Goal: Information Seeking & Learning: Learn about a topic

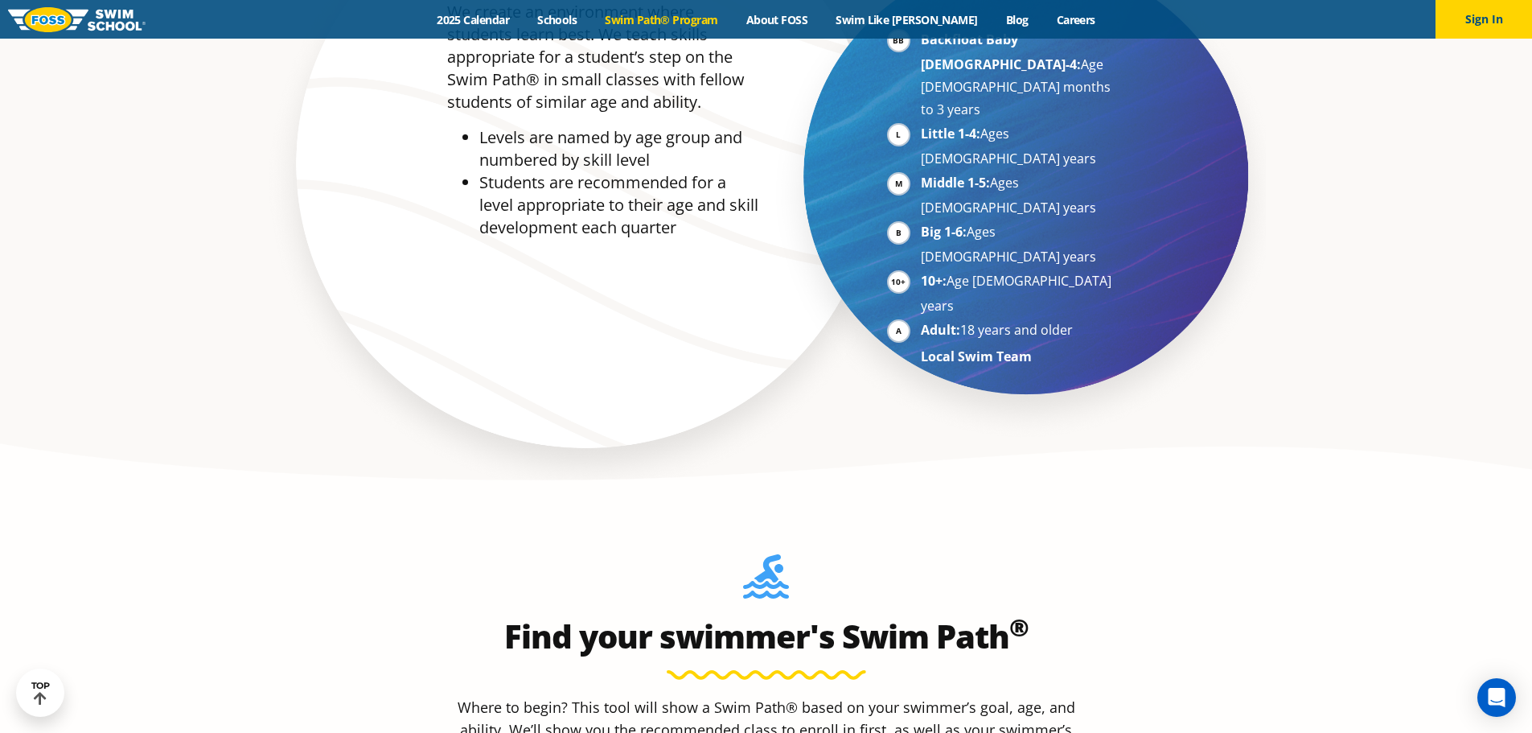
scroll to position [1367, 0]
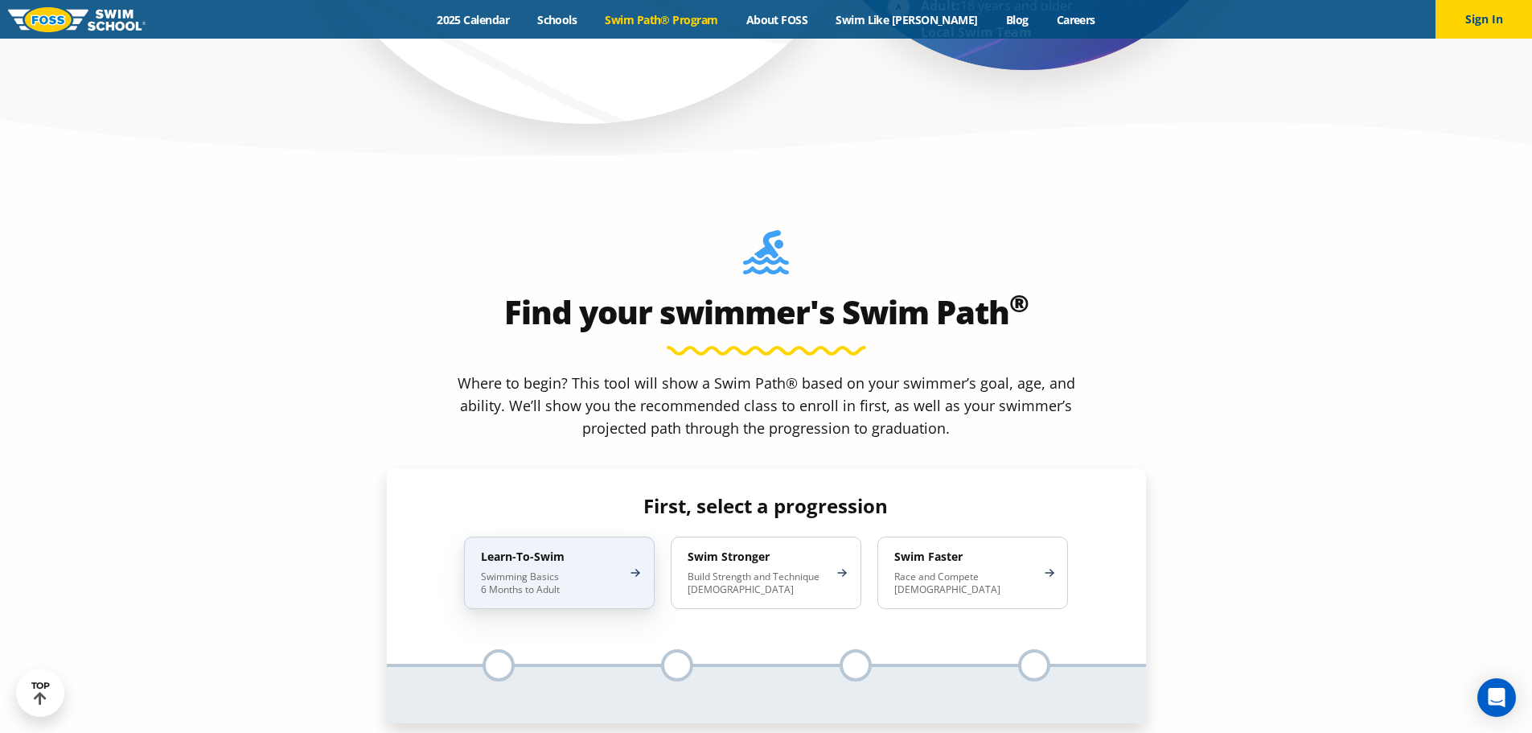
click at [638, 536] on div "Learn-To-Swim Swimming Basics 6 Months to Adult" at bounding box center [559, 572] width 191 height 72
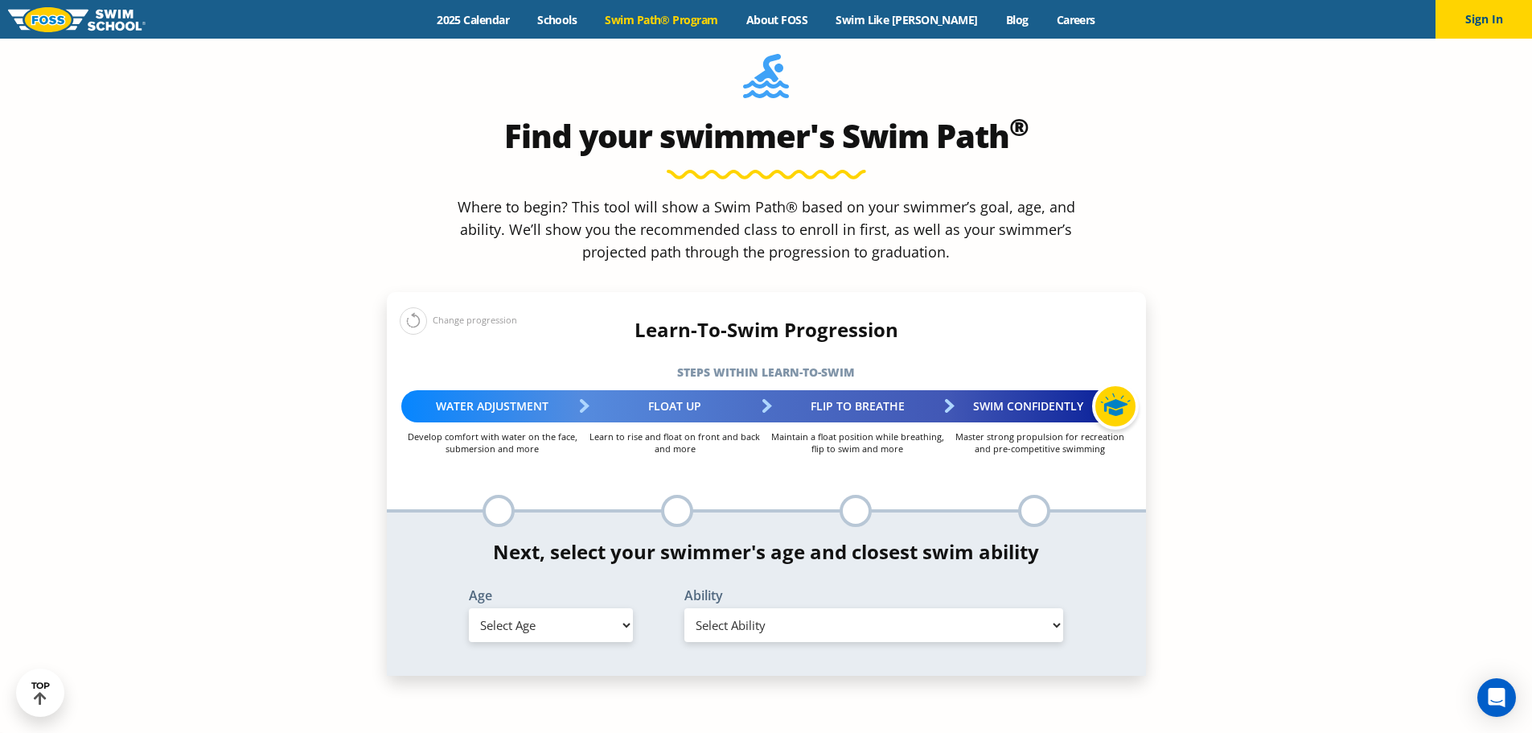
scroll to position [1608, 0]
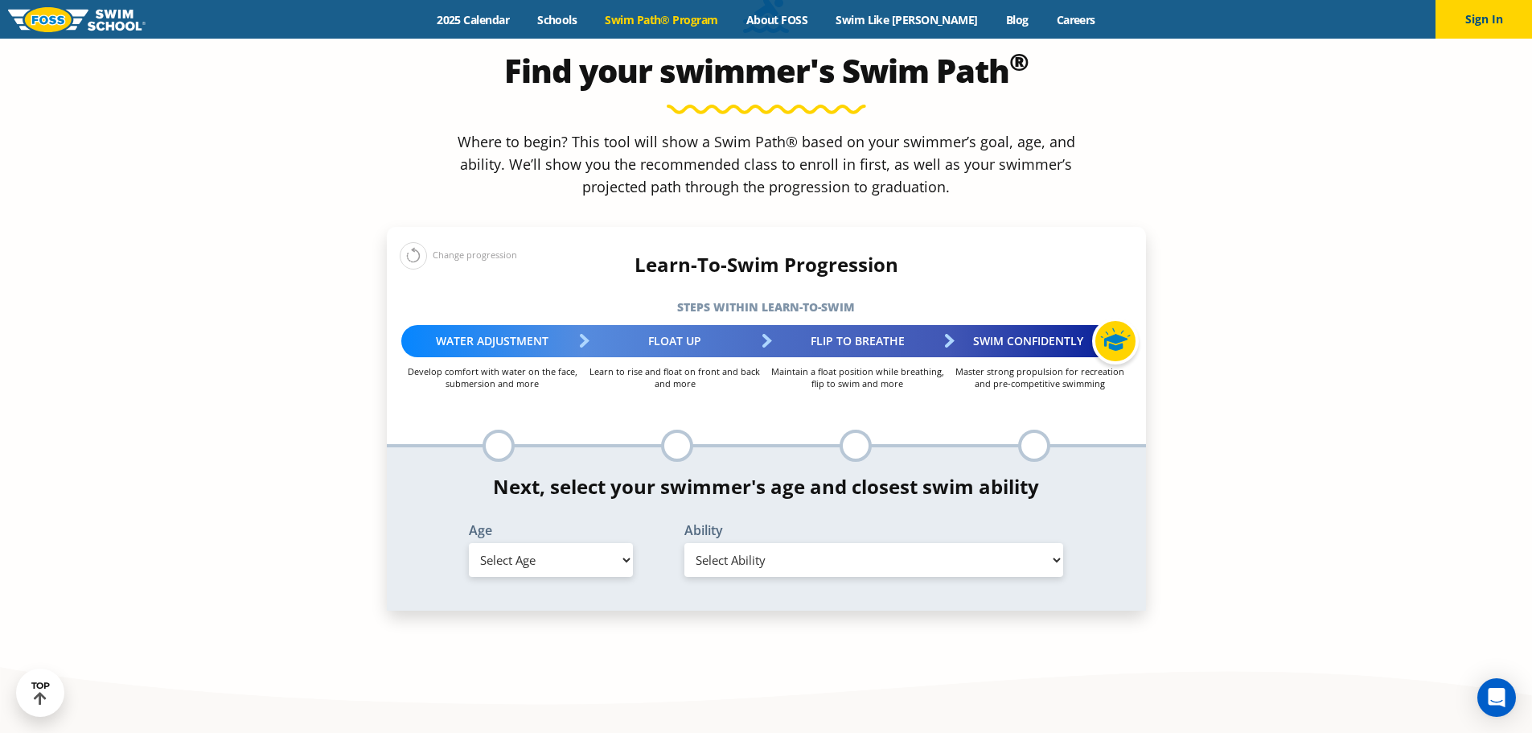
click at [628, 543] on select "Select Age [DEMOGRAPHIC_DATA] months - 1 year 1 year 2 years 3 years 4 years 5 …" at bounding box center [551, 560] width 164 height 34
select select "2-years"
click at [469, 543] on select "Select Age [DEMOGRAPHIC_DATA] months - 1 year 1 year 2 years 3 years 4 years 5 …" at bounding box center [551, 560] width 164 height 34
click at [742, 543] on select "Select Ability First in-water experience Comfortable with water poured over the…" at bounding box center [874, 560] width 380 height 34
select select "2-years-comfortable-with-water-poured-over-face-eyes-and-ears-and-with-ears-in-…"
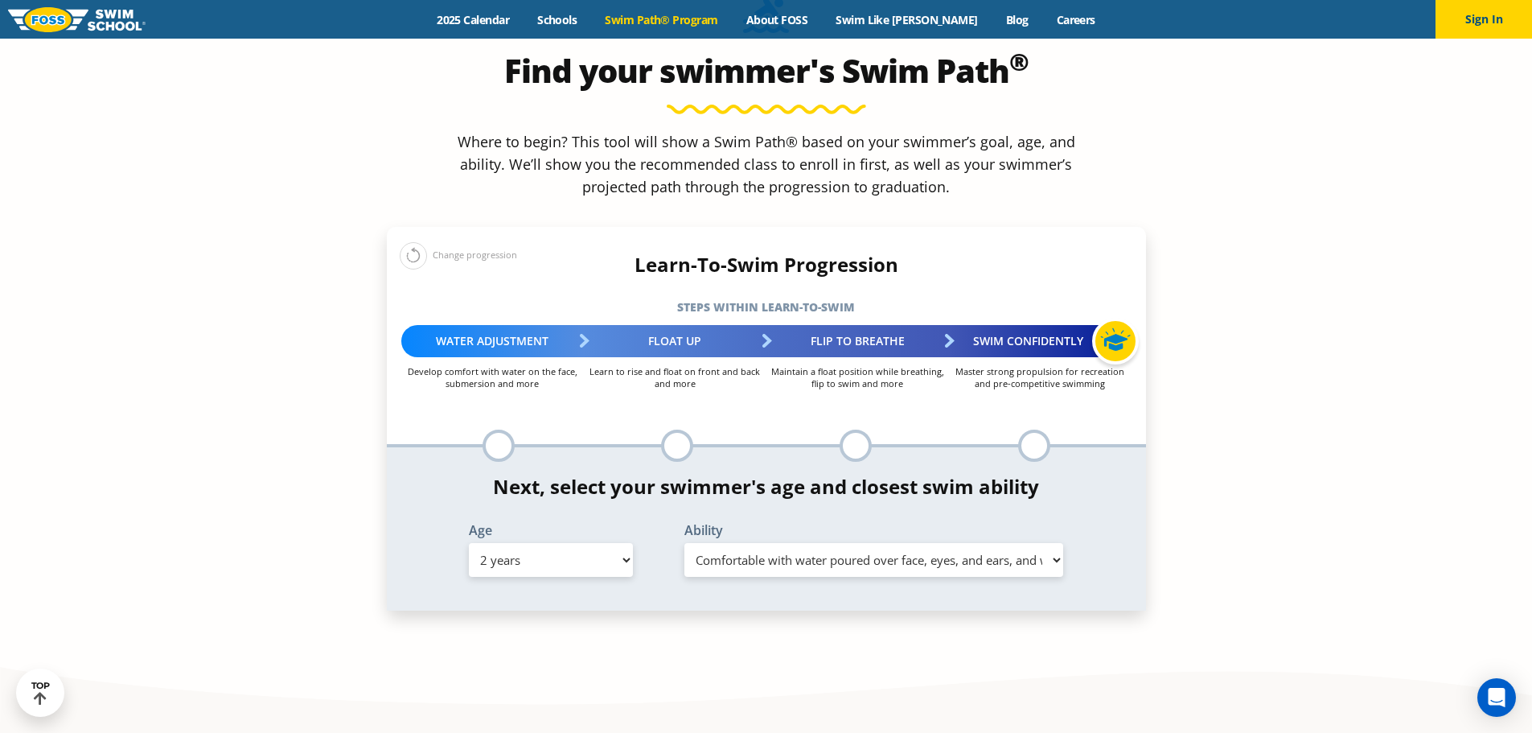
click at [684, 543] on select "Select Ability First in-water experience Comfortable with water poured over the…" at bounding box center [874, 560] width 380 height 34
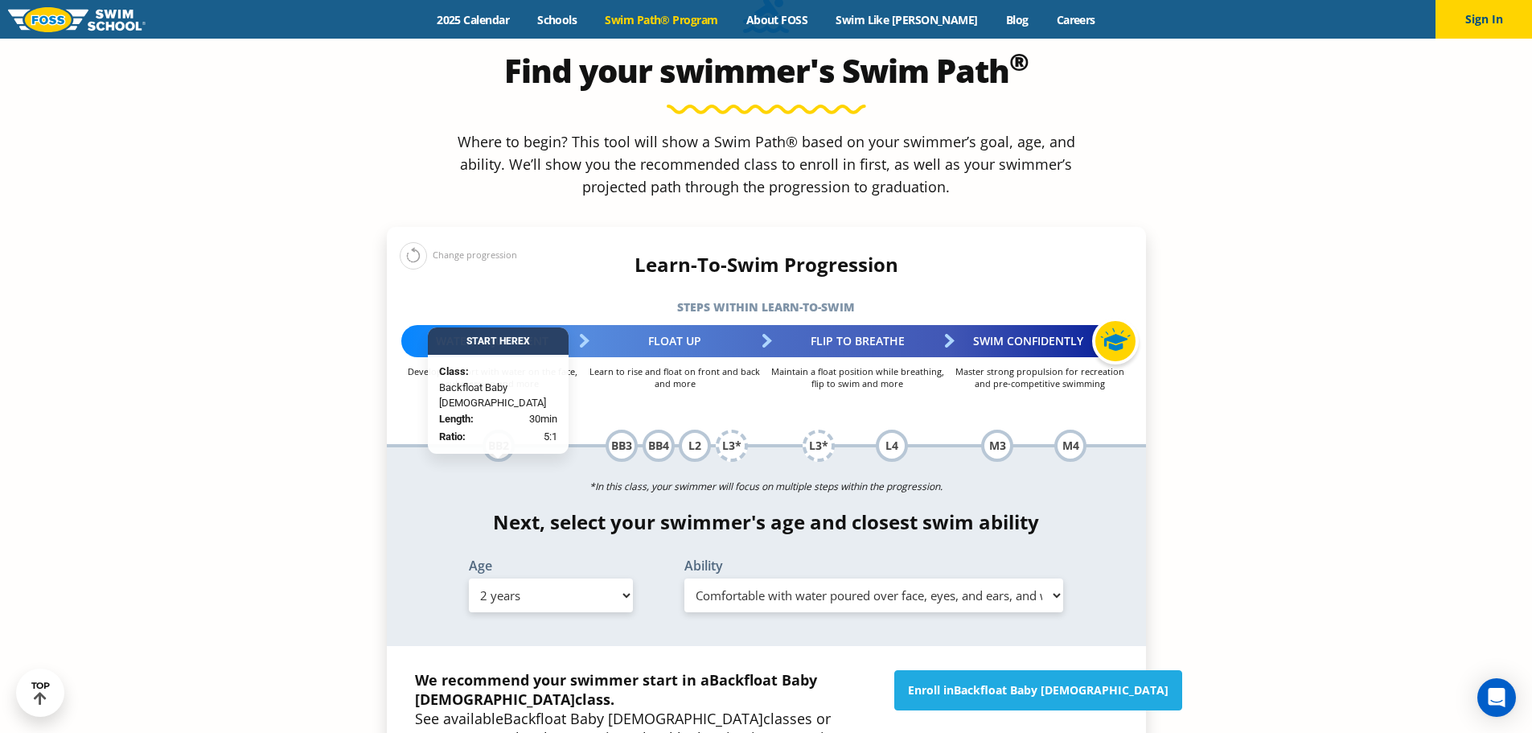
click at [761, 578] on select "Select Ability First in-water experience Comfortable with water poured over the…" at bounding box center [874, 595] width 380 height 34
click at [1183, 381] on section "Find your swimmer's Swim Path ® Where to begin? This tool will show a Swim Path…" at bounding box center [766, 473] width 1532 height 1083
click at [575, 578] on select "Select Age [DEMOGRAPHIC_DATA] months - 1 year 1 year 2 years 3 years 4 years 5 …" at bounding box center [551, 595] width 164 height 34
select select "3-years"
click at [469, 578] on select "Select Age [DEMOGRAPHIC_DATA] months - 1 year 1 year 2 years 3 years 4 years 5 …" at bounding box center [551, 595] width 164 height 34
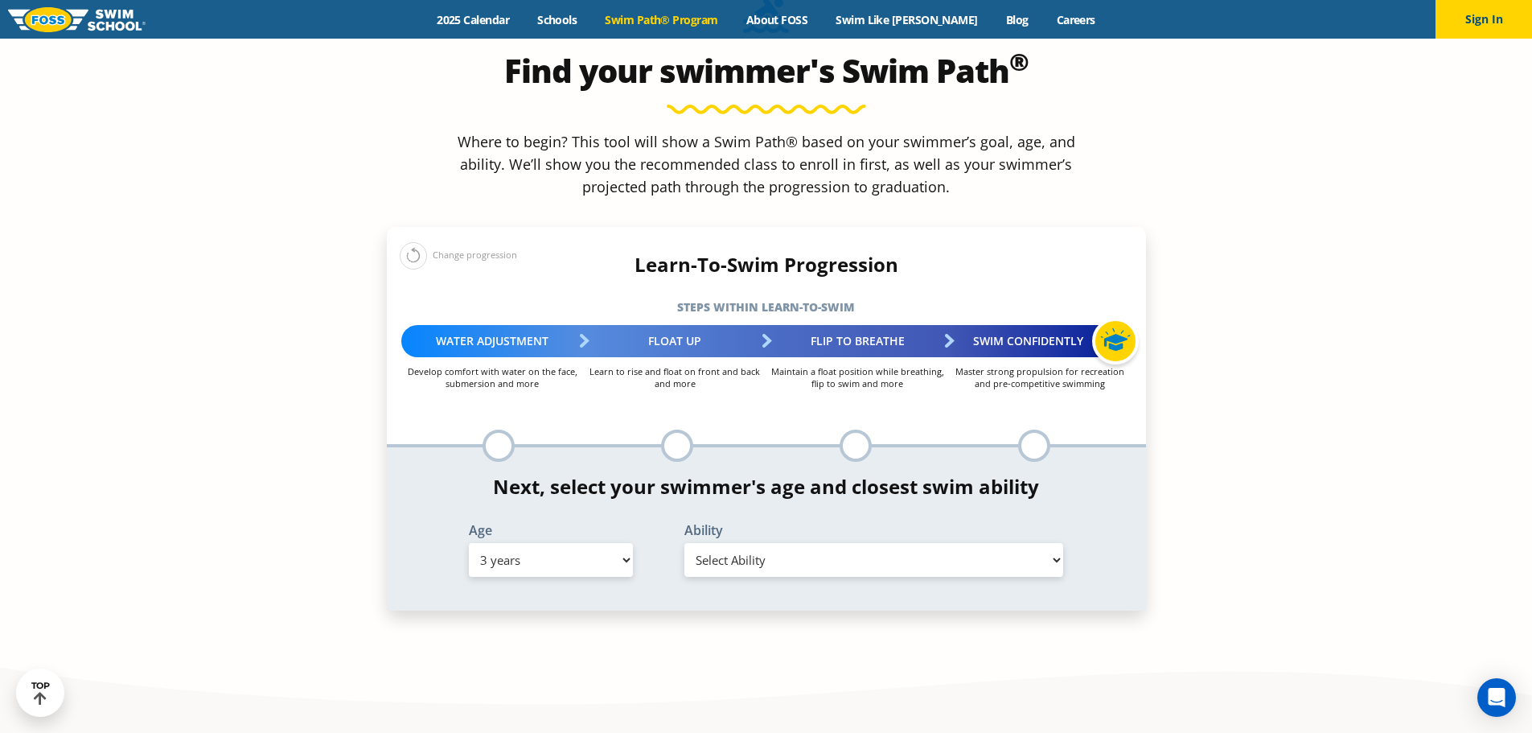
click at [861, 543] on select "Select Ability First in-water experience When in the water, reliant on a life j…" at bounding box center [874, 560] width 380 height 34
click at [684, 543] on select "Select Ability First in-water experience When in the water, reliant on a life j…" at bounding box center [874, 560] width 380 height 34
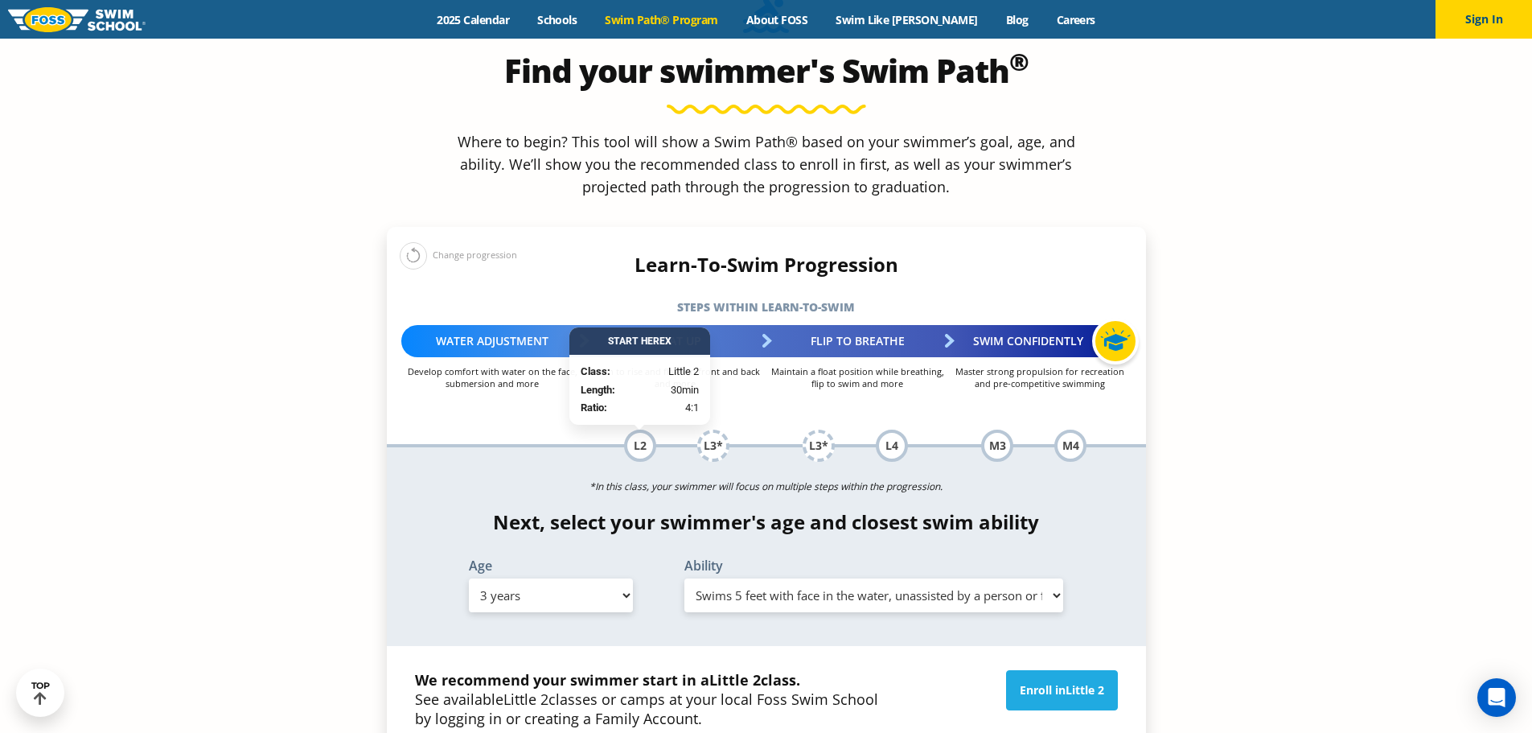
click at [836, 578] on select "Select Ability First in-water experience When in the water, reliant on a life j…" at bounding box center [874, 595] width 380 height 34
select select "3-years-when-in-the-water-reliant-on-a-life-jacket-or-floatation-device"
click at [684, 578] on select "Select Ability First in-water experience When in the water, reliant on a life j…" at bounding box center [874, 595] width 380 height 34
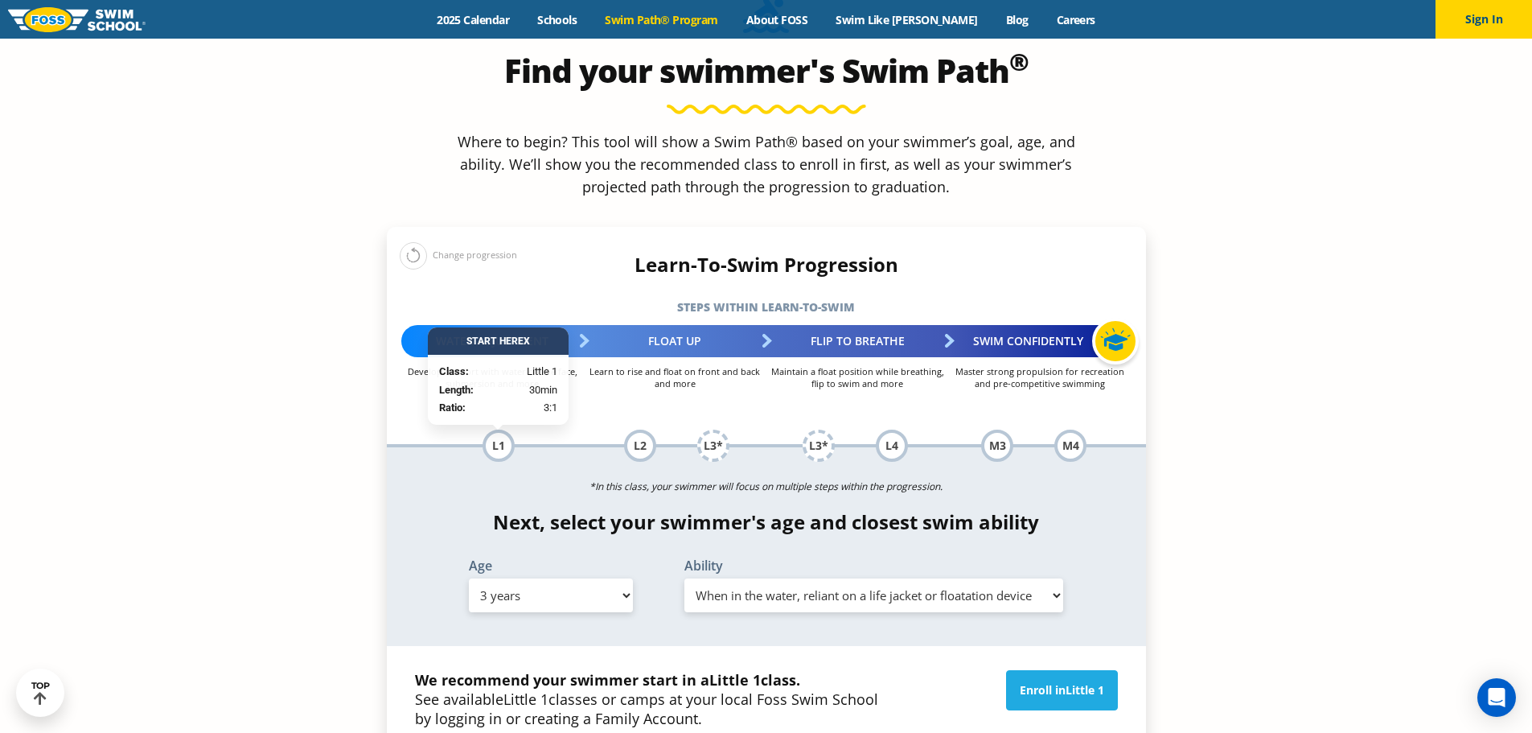
click at [852, 578] on select "Select Ability First in-water experience When in the water, reliant on a life j…" at bounding box center [874, 595] width 380 height 34
click at [285, 534] on section "Find your swimmer's Swim Path ® Where to begin? This tool will show a Swim Path…" at bounding box center [766, 454] width 1532 height 1044
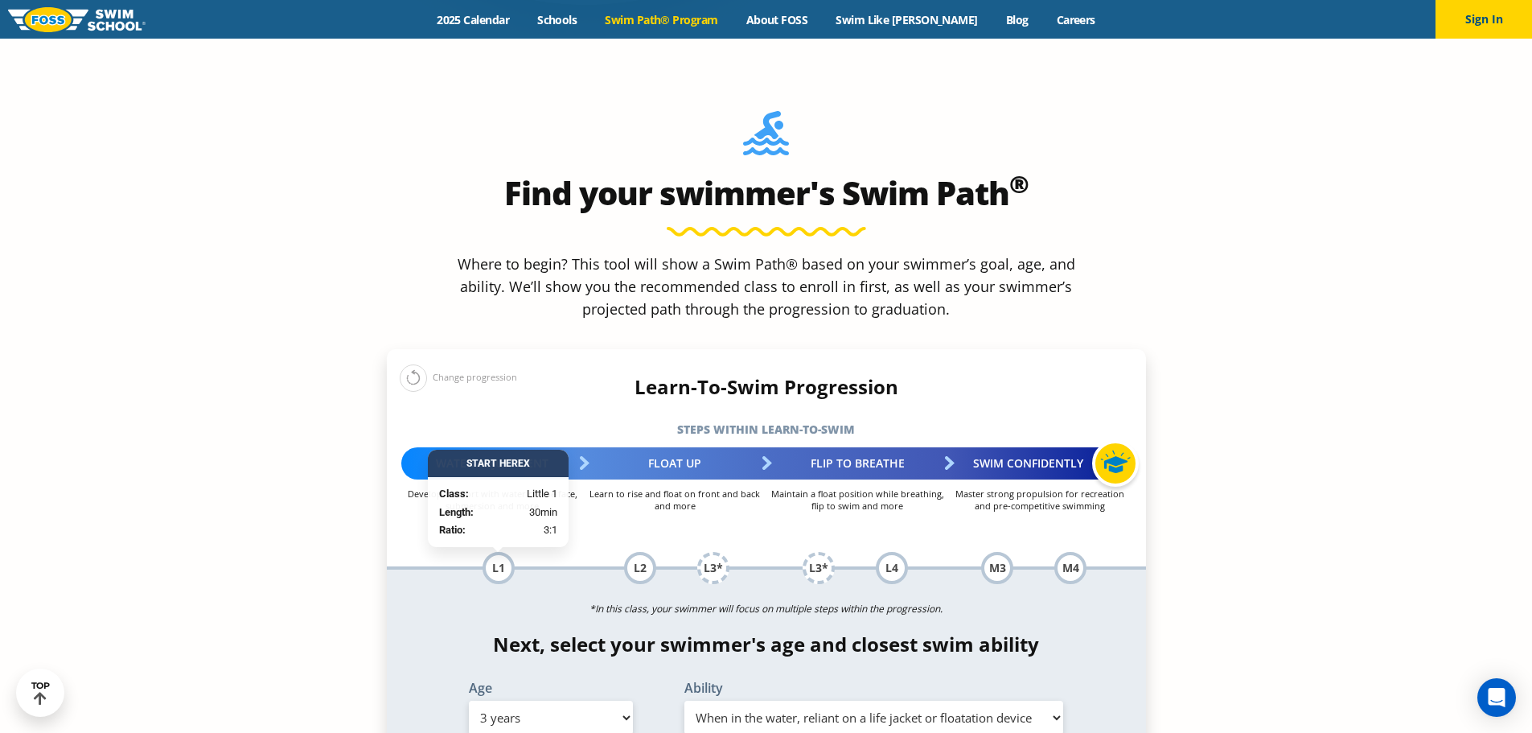
scroll to position [1528, 0]
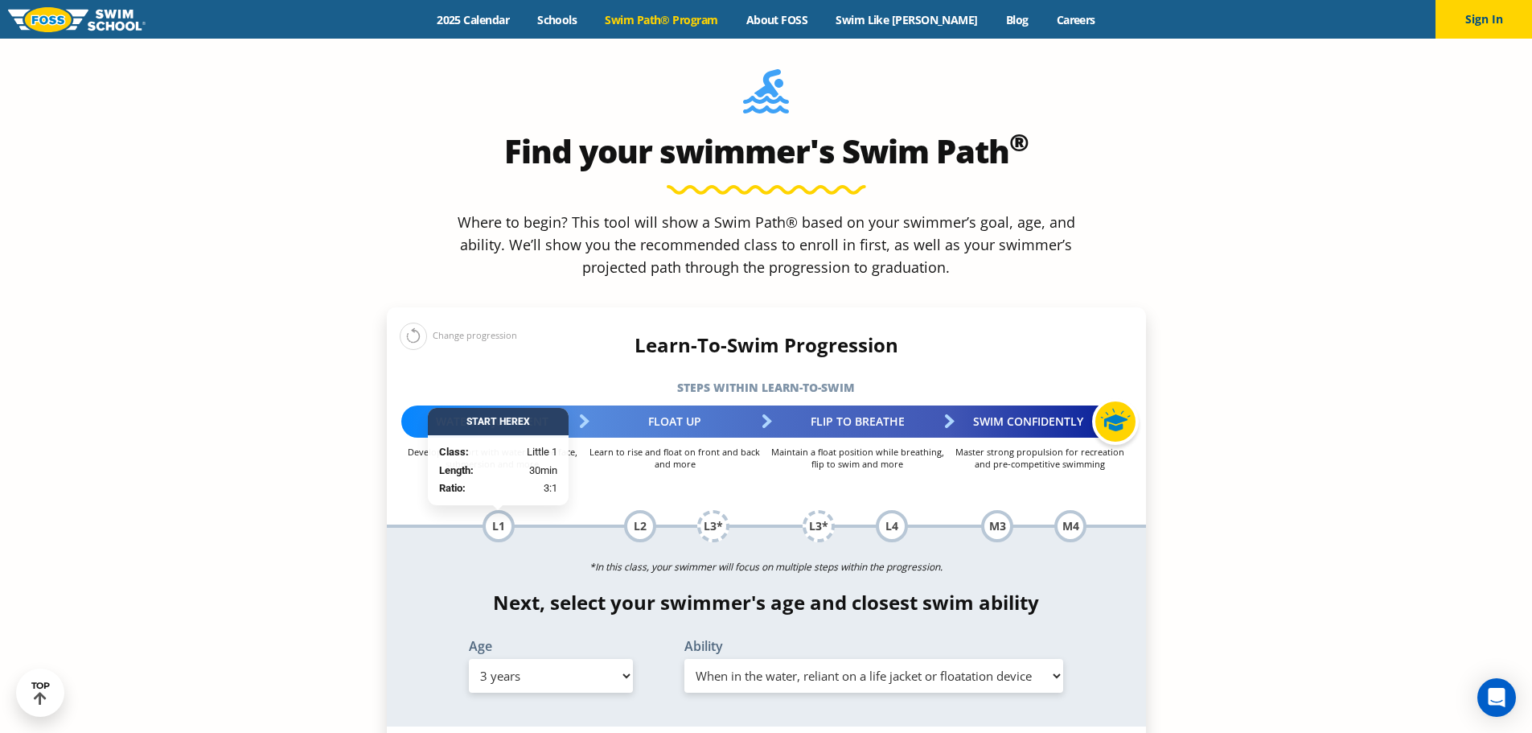
click at [606, 659] on select "Select Age [DEMOGRAPHIC_DATA] months - 1 year 1 year 2 years 3 years 4 years 5 …" at bounding box center [551, 676] width 164 height 34
click at [469, 659] on select "Select Age [DEMOGRAPHIC_DATA] months - 1 year 1 year 2 years 3 years 4 years 5 …" at bounding box center [551, 676] width 164 height 34
click at [551, 659] on select "Select Age [DEMOGRAPHIC_DATA] months - 1 year 1 year 2 years 3 years 4 years 5 …" at bounding box center [551, 676] width 164 height 34
select select "2-years"
click at [469, 659] on select "Select Age [DEMOGRAPHIC_DATA] months - 1 year 1 year 2 years 3 years 4 years 5 …" at bounding box center [551, 676] width 164 height 34
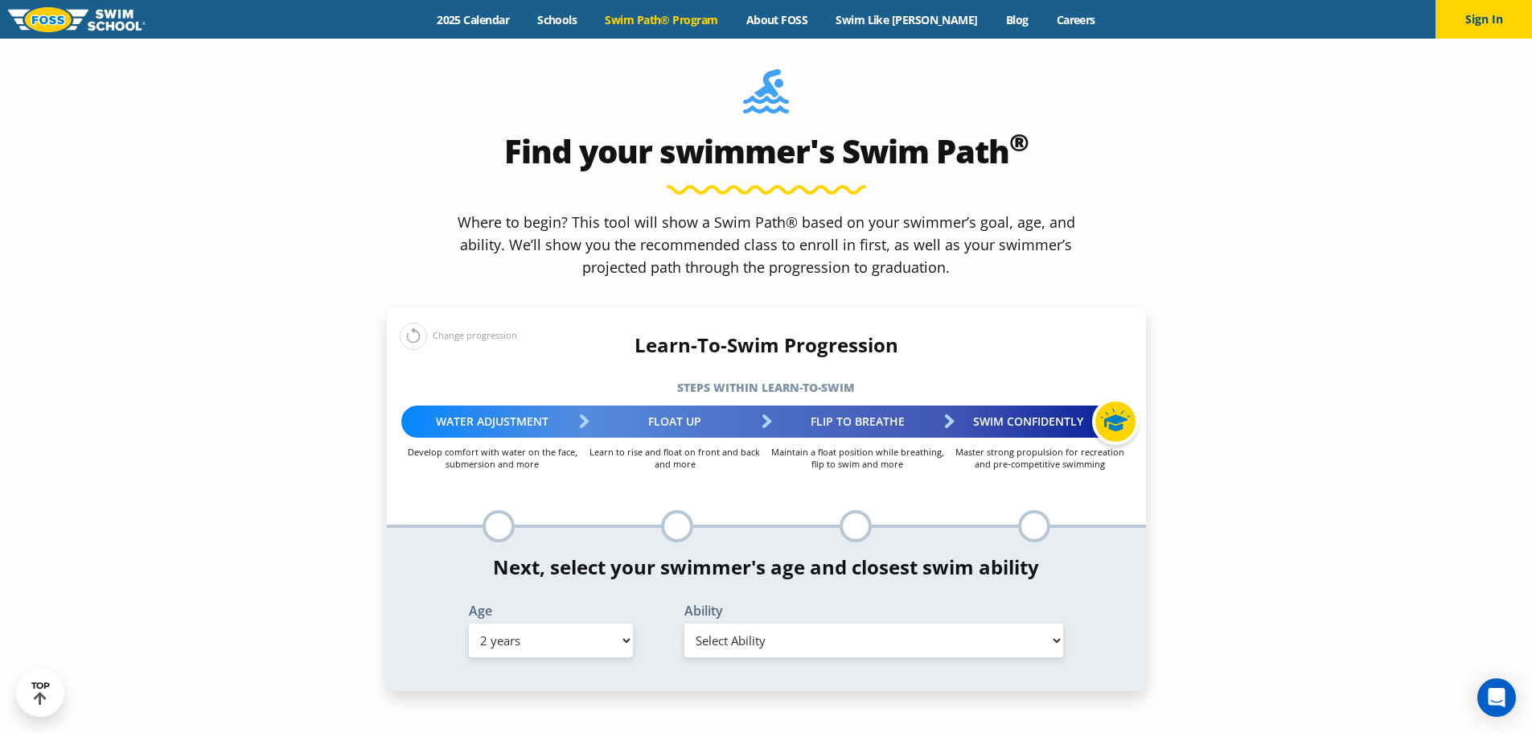
click at [758, 623] on select "Select Ability First in-water experience Comfortable with water poured over the…" at bounding box center [874, 640] width 380 height 34
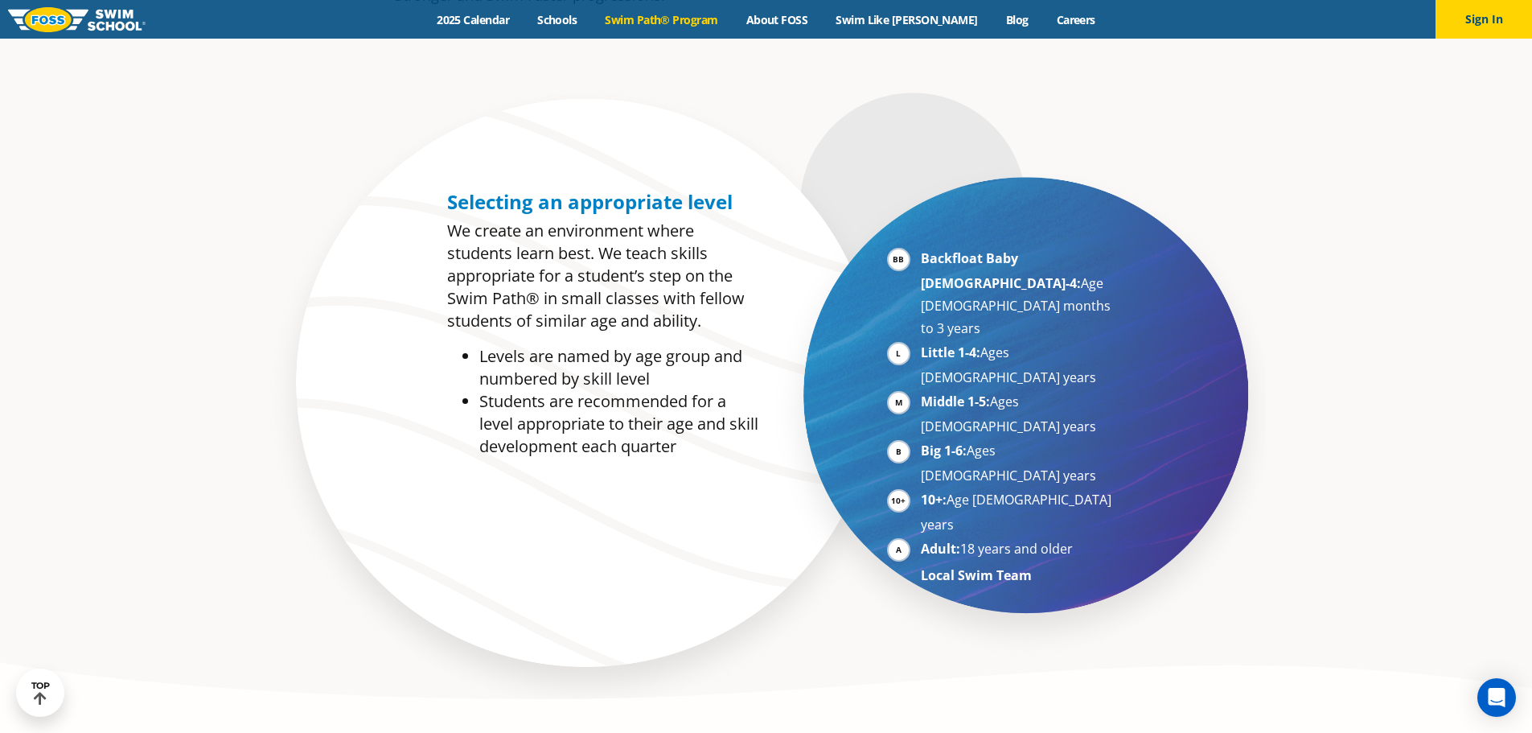
scroll to position [804, 0]
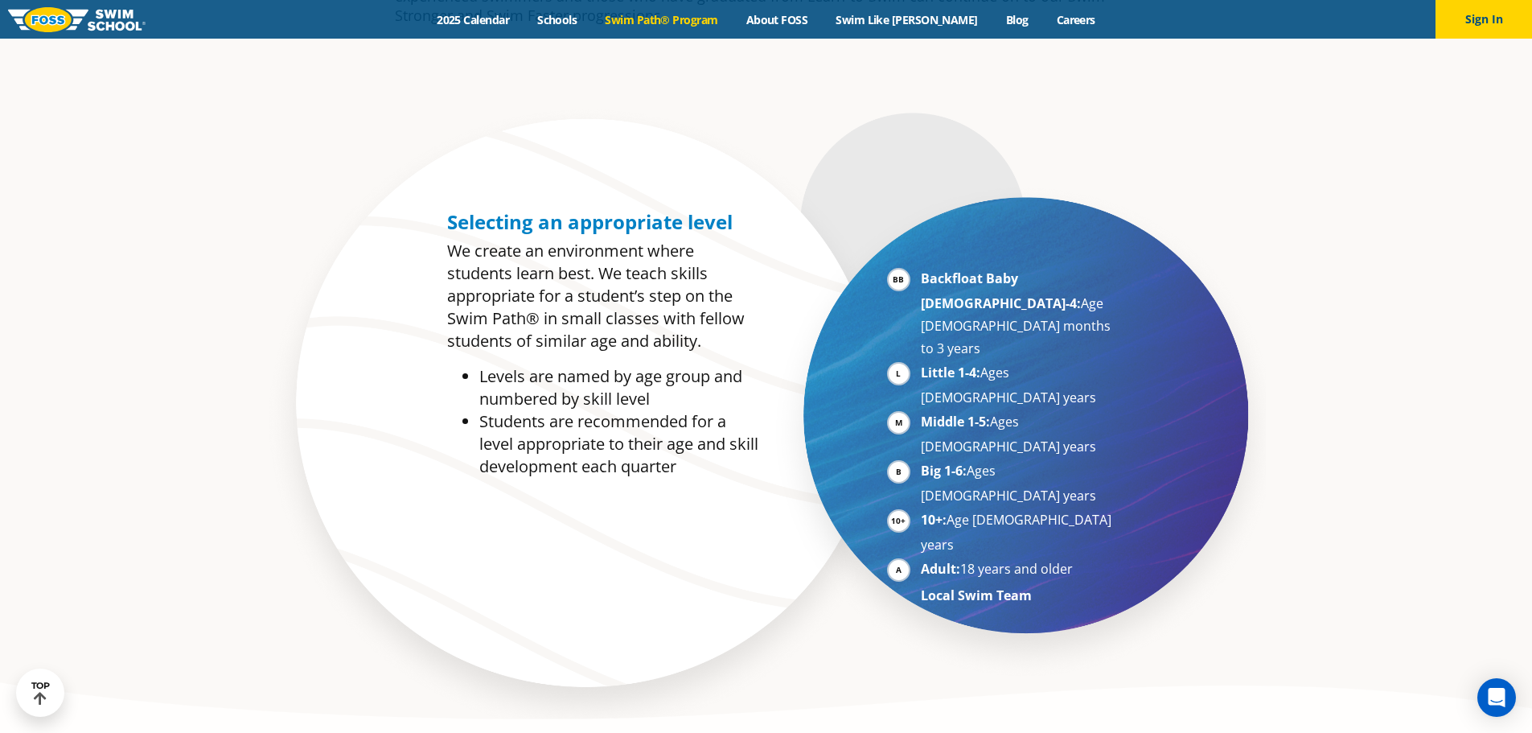
click at [663, 16] on link "Swim Path® Program" at bounding box center [661, 19] width 141 height 15
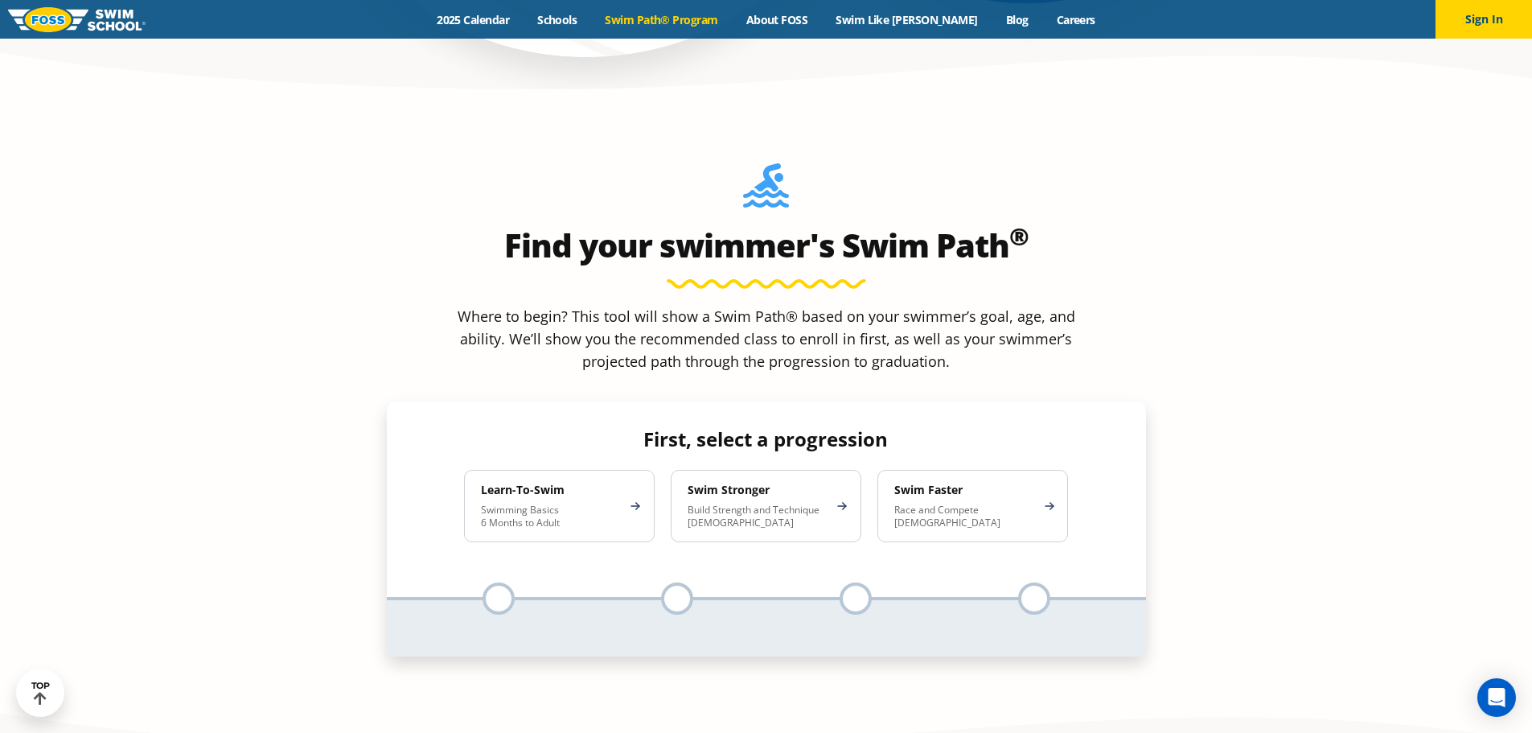
scroll to position [1448, 0]
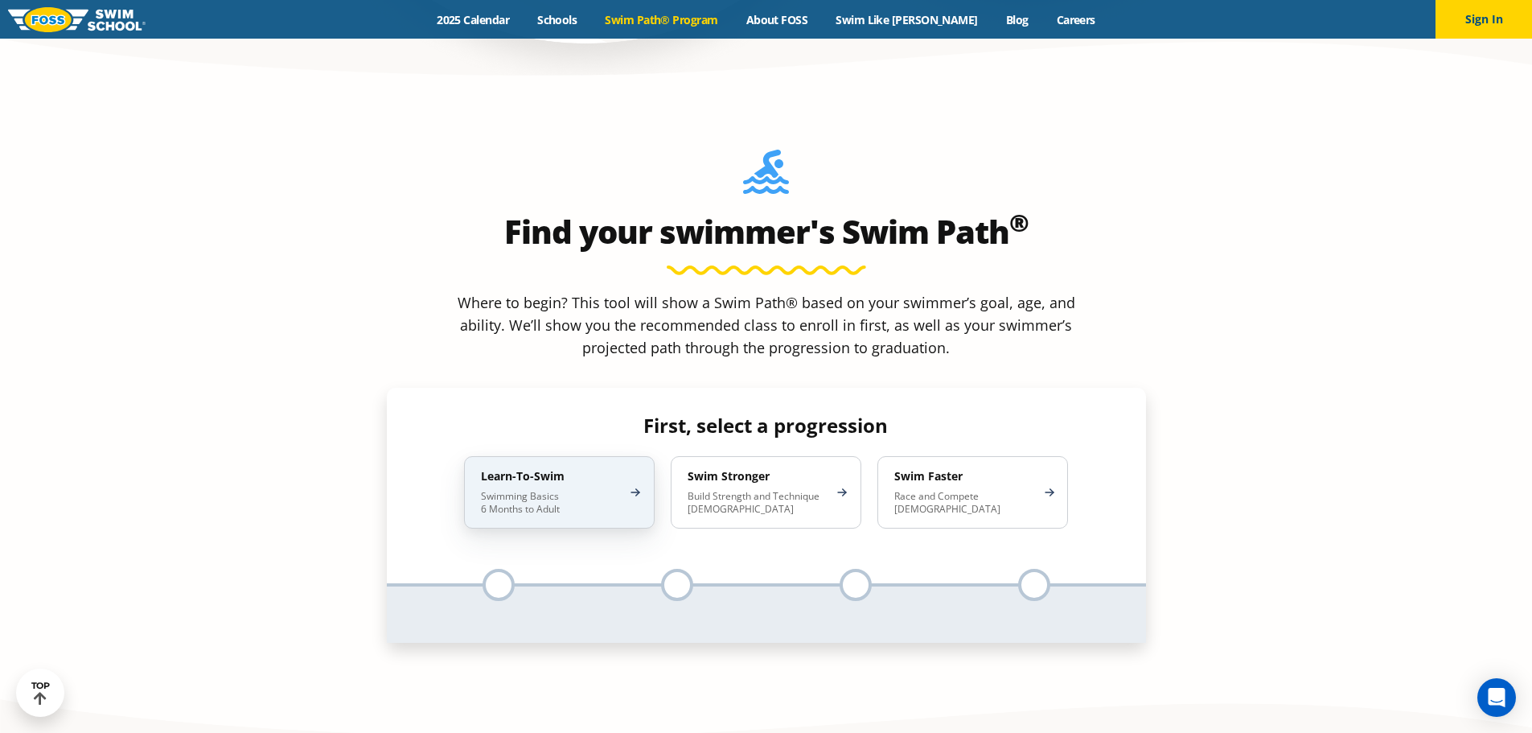
click at [645, 456] on div "Learn-To-Swim Swimming Basics 6 Months to Adult" at bounding box center [559, 492] width 191 height 72
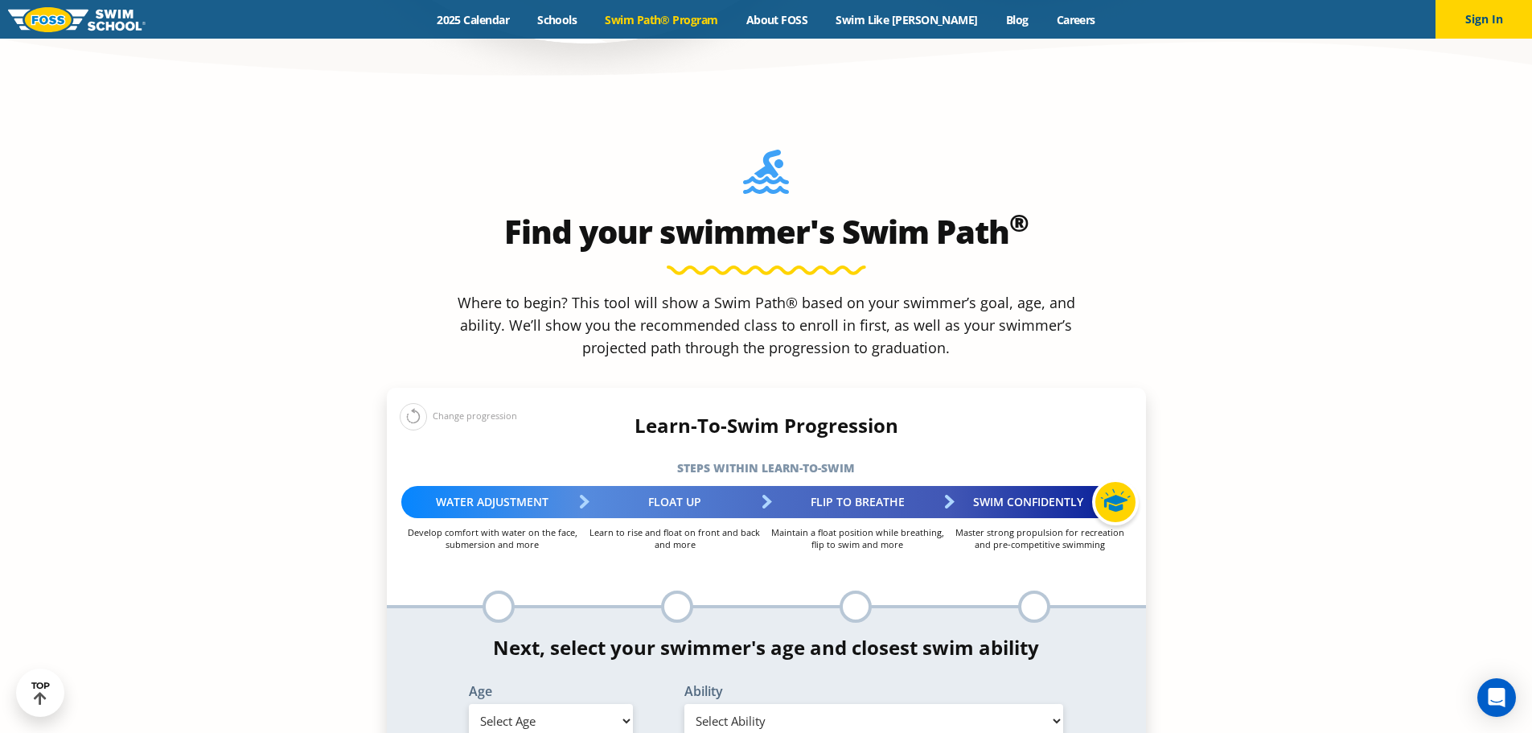
click at [601, 684] on div "Age Select Age [DEMOGRAPHIC_DATA] months - 1 year 1 year 2 years 3 years 4 year…" at bounding box center [551, 713] width 216 height 59
click at [601, 704] on select "Select Age [DEMOGRAPHIC_DATA] months - 1 year 1 year 2 years 3 years 4 years 5 …" at bounding box center [551, 721] width 164 height 34
select select "6-months---1-year"
click at [469, 704] on select "Select Age [DEMOGRAPHIC_DATA] months - 1 year 1 year 2 years 3 years 4 years 5 …" at bounding box center [551, 721] width 164 height 34
drag, startPoint x: 846, startPoint y: 579, endPoint x: 846, endPoint y: 590, distance: 10.5
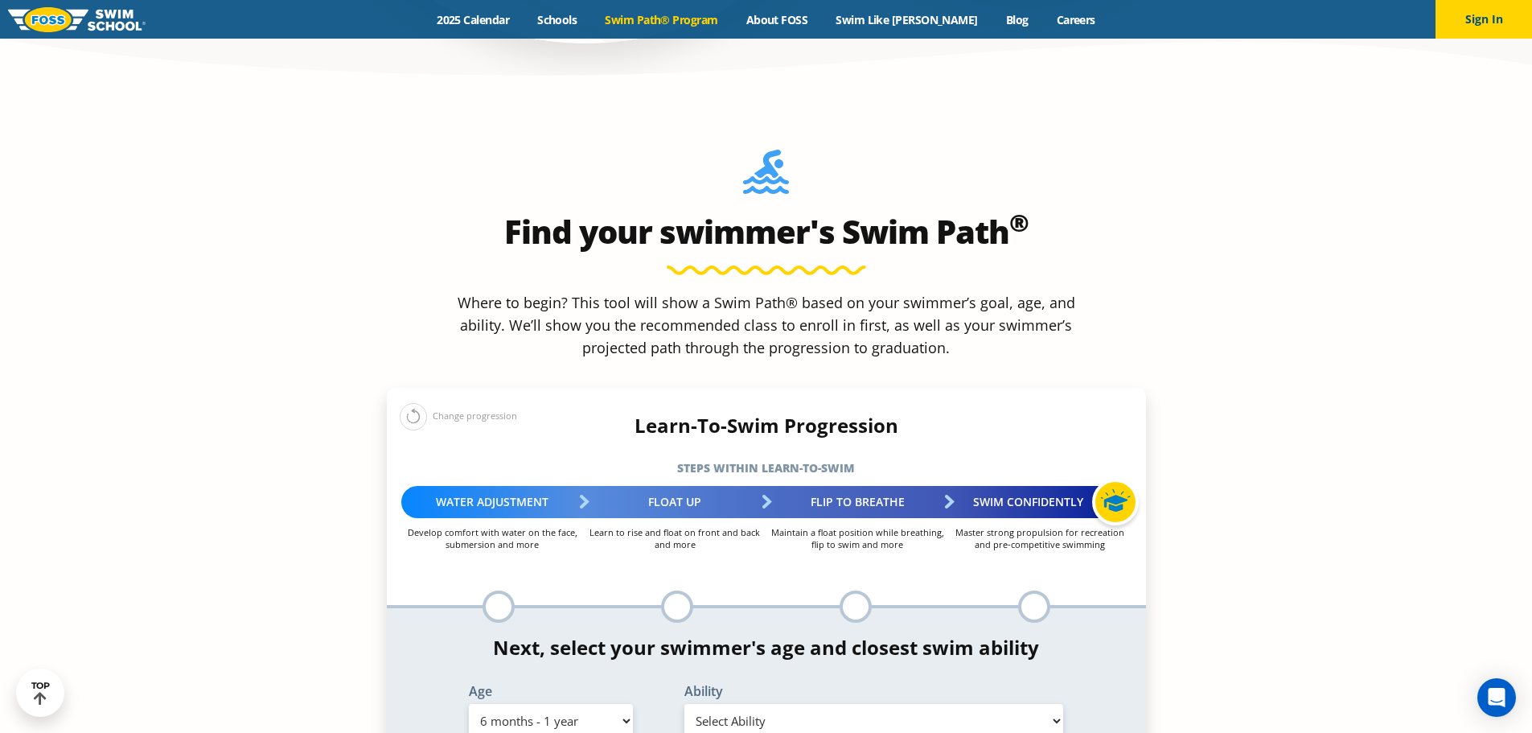
click at [846, 704] on select "Select Ability First in-water experience Comfortable with water poured over the…" at bounding box center [874, 721] width 380 height 34
select select "6-months---1-year-first-in-water-experience"
click at [684, 704] on select "Select Ability First in-water experience Comfortable with water poured over the…" at bounding box center [874, 721] width 380 height 34
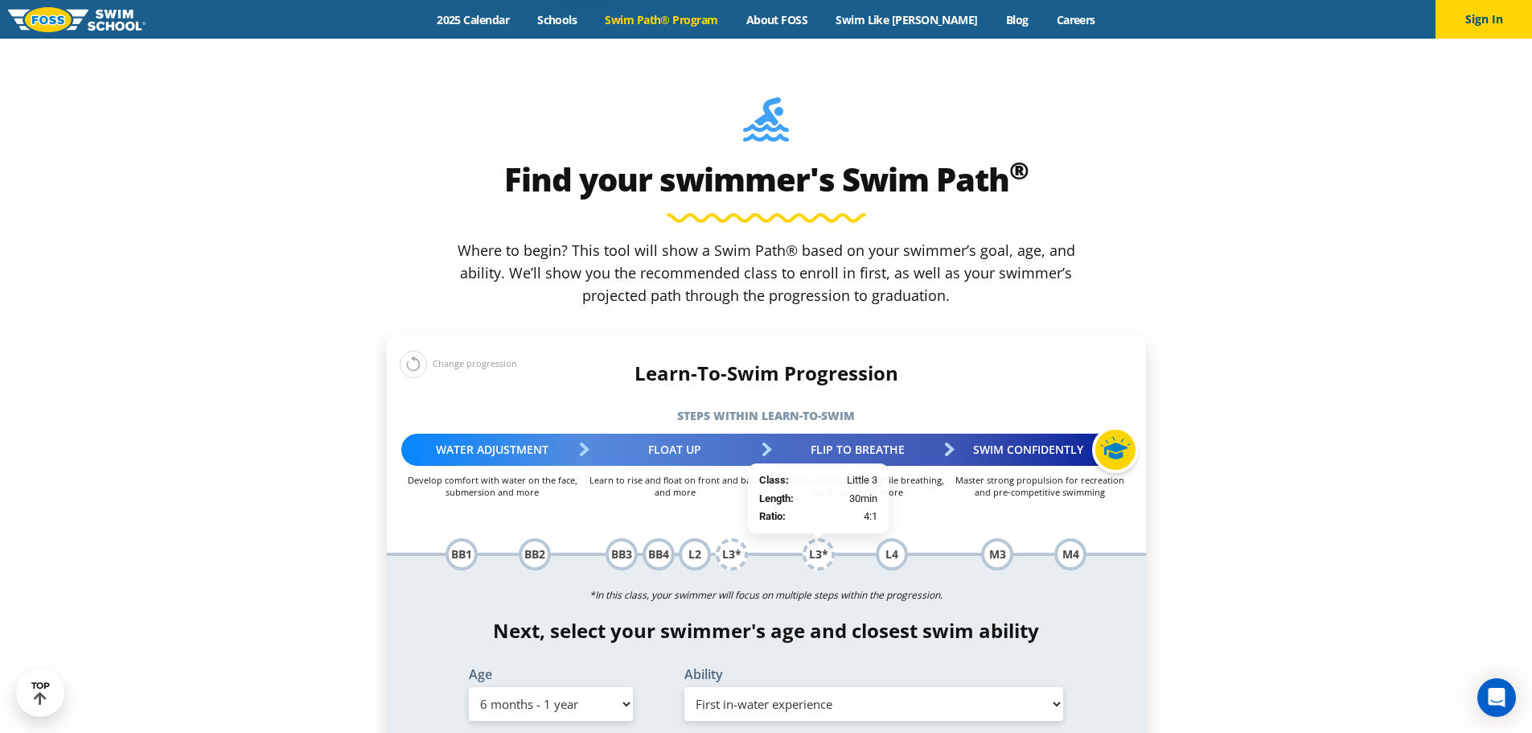
scroll to position [1528, 0]
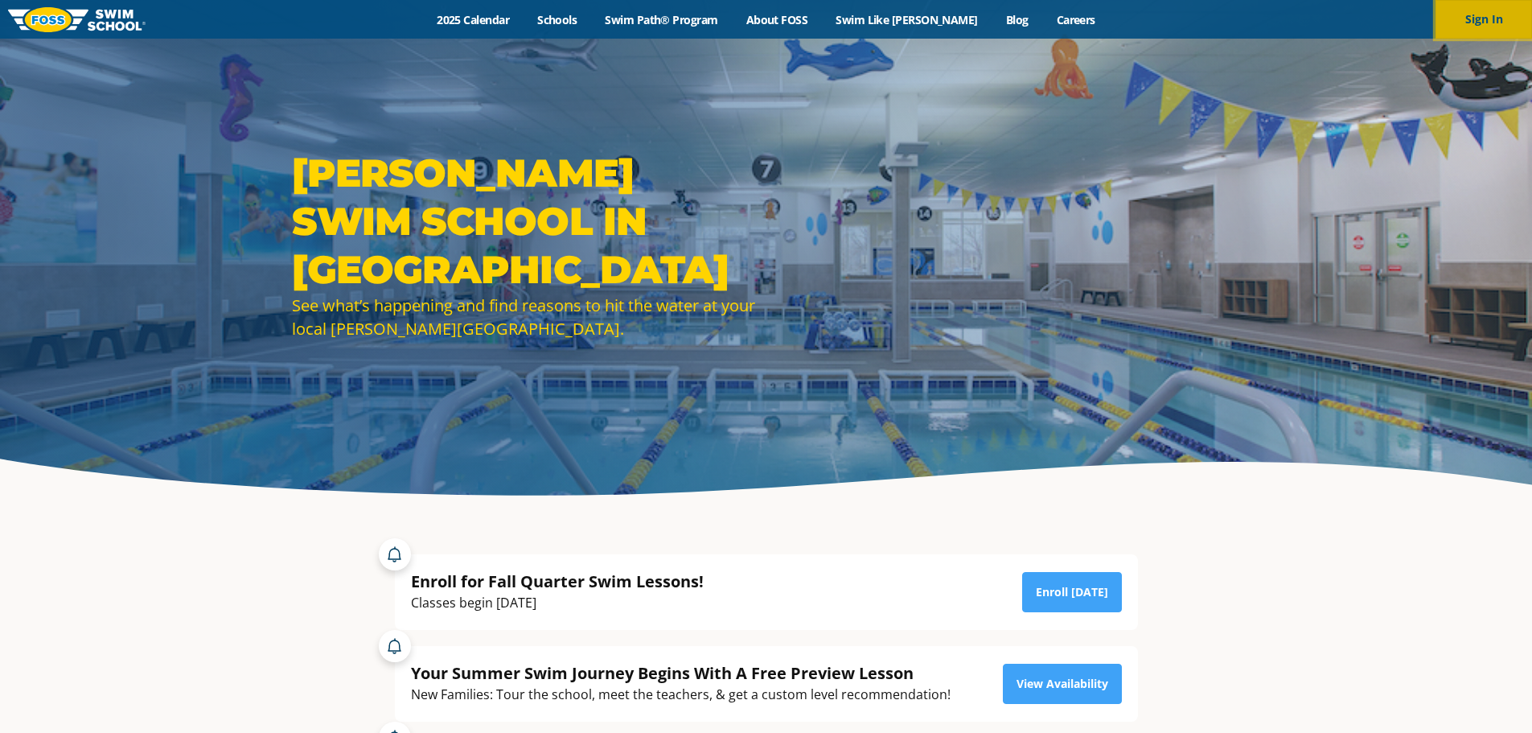
click at [1486, 14] on button "Sign In" at bounding box center [1484, 19] width 97 height 39
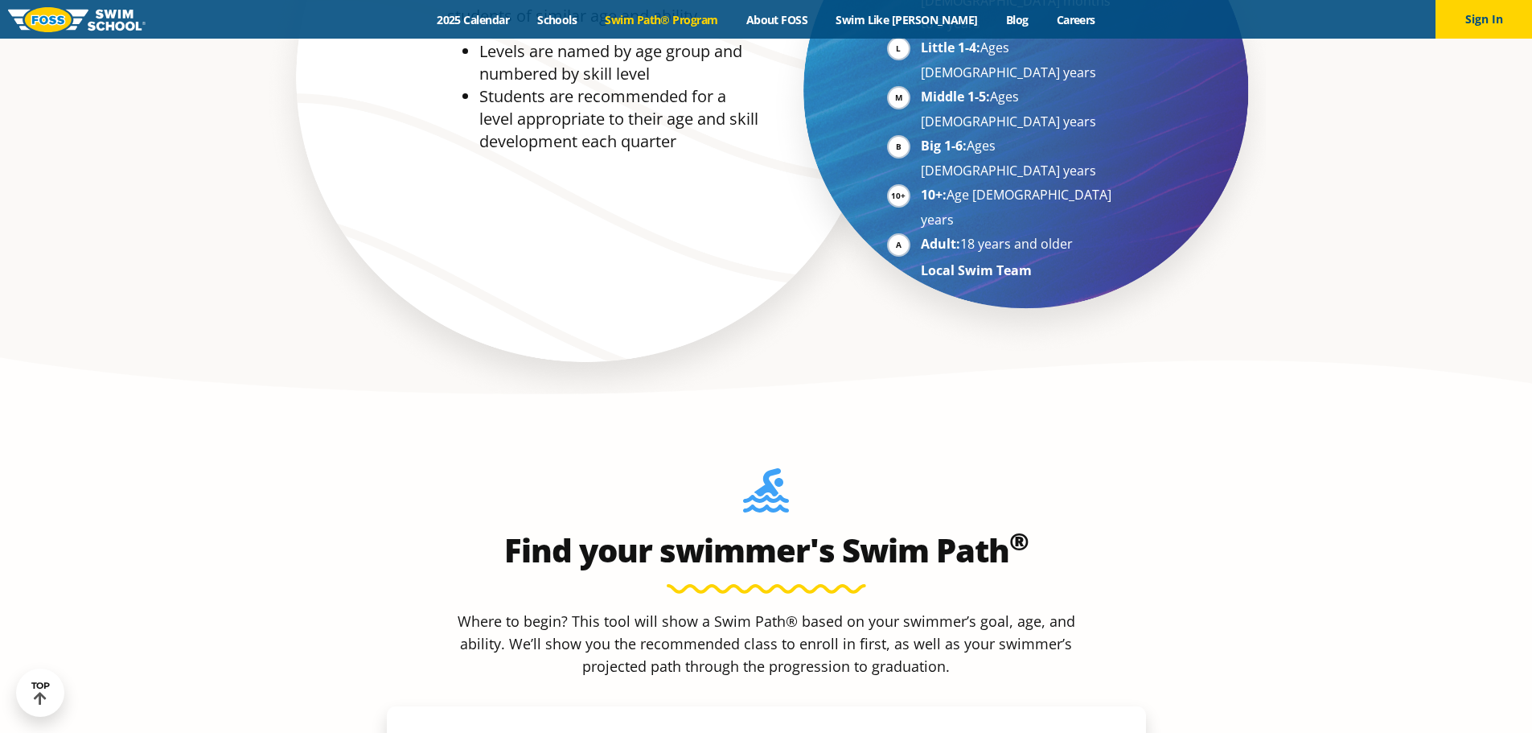
scroll to position [1367, 0]
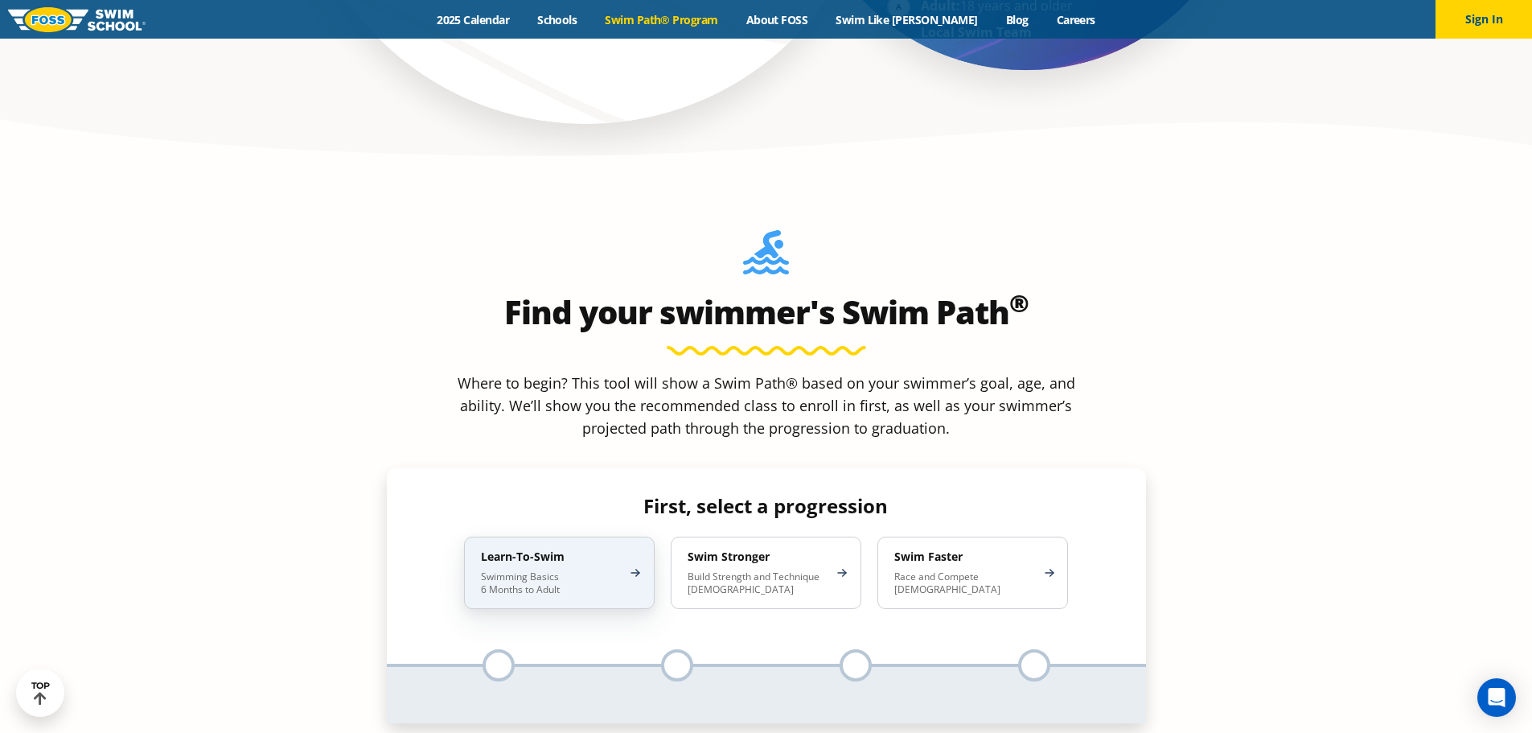
click at [528, 570] on p "Swimming Basics 6 Months to Adult" at bounding box center [551, 583] width 141 height 26
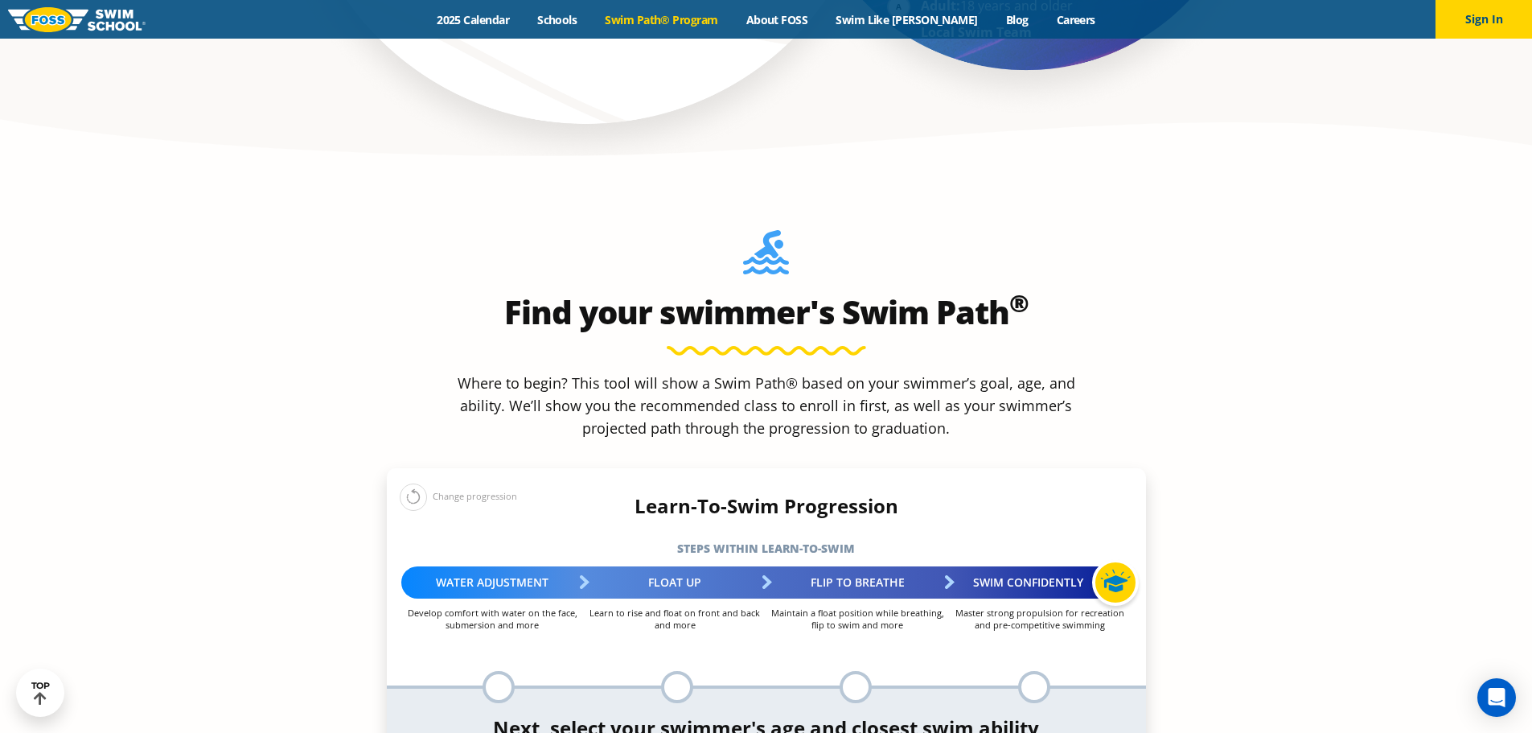
scroll to position [1528, 0]
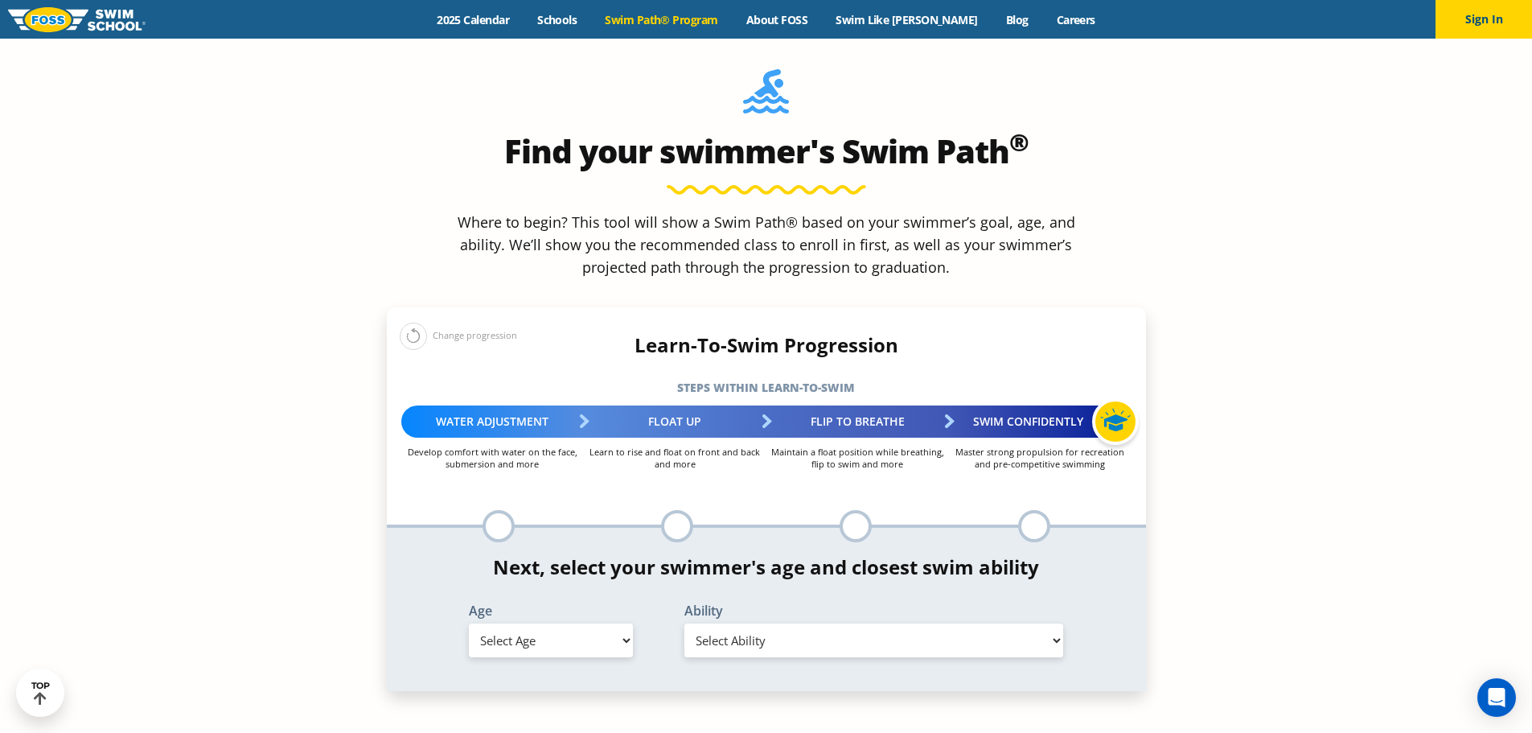
click at [545, 623] on select "Select Age [DEMOGRAPHIC_DATA] months - 1 year 1 year 2 years 3 years 4 years 5 …" at bounding box center [551, 640] width 164 height 34
select select "3-years"
click at [469, 623] on select "Select Age [DEMOGRAPHIC_DATA] months - 1 year 1 year 2 years 3 years 4 years 5 …" at bounding box center [551, 640] width 164 height 34
click at [815, 623] on select "Select Ability First in-water experience When in the water, reliant on a life j…" at bounding box center [874, 640] width 380 height 34
click at [684, 623] on select "Select Ability First in-water experience When in the water, reliant on a life j…" at bounding box center [874, 640] width 380 height 34
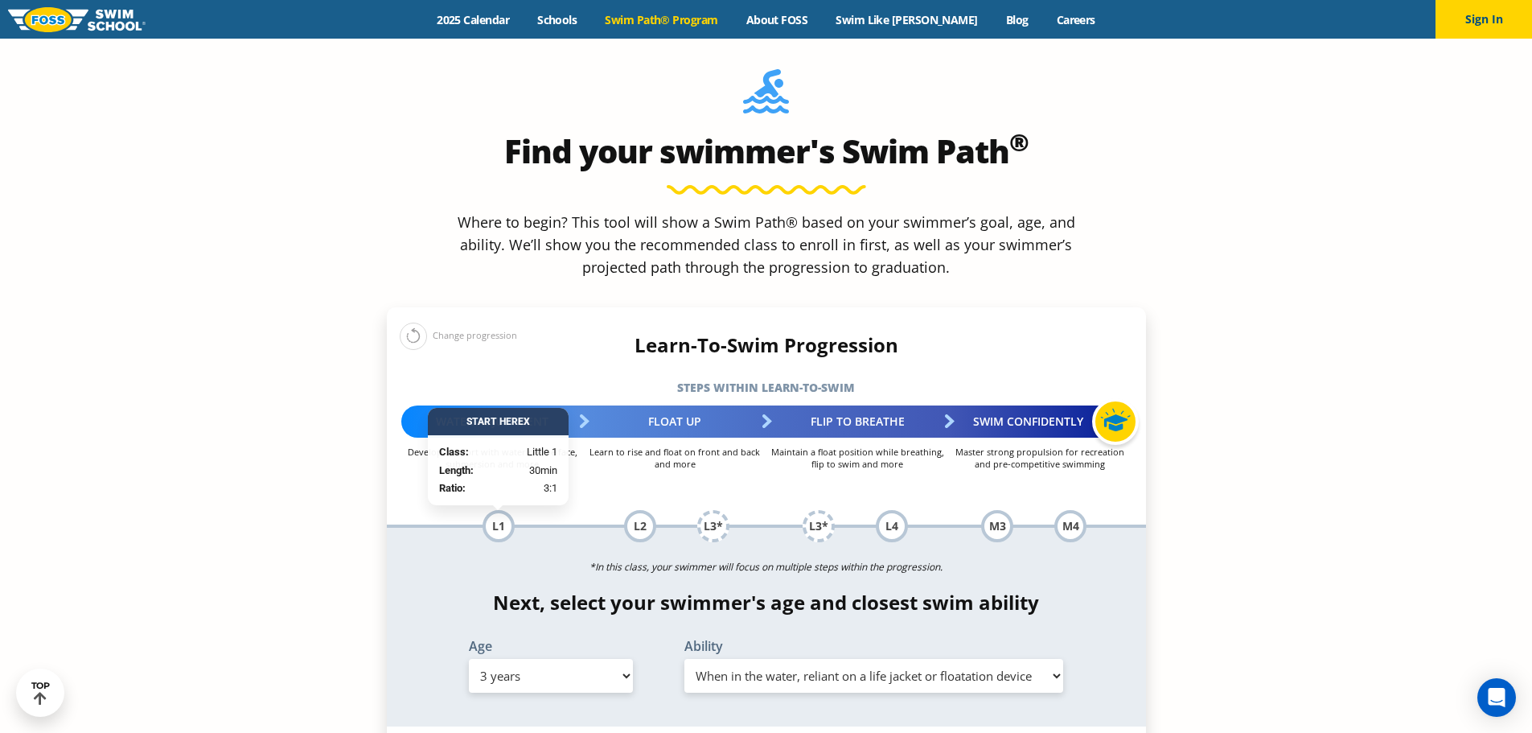
click at [795, 659] on select "Select Ability First in-water experience When in the water, reliant on a life j…" at bounding box center [874, 676] width 380 height 34
click at [183, 479] on section "Find your swimmer's Swim Path ® Where to begin? This tool will show a Swim Path…" at bounding box center [766, 535] width 1532 height 1044
click at [712, 659] on select "Select Ability First in-water experience When in the water, reliant on a life j…" at bounding box center [874, 676] width 380 height 34
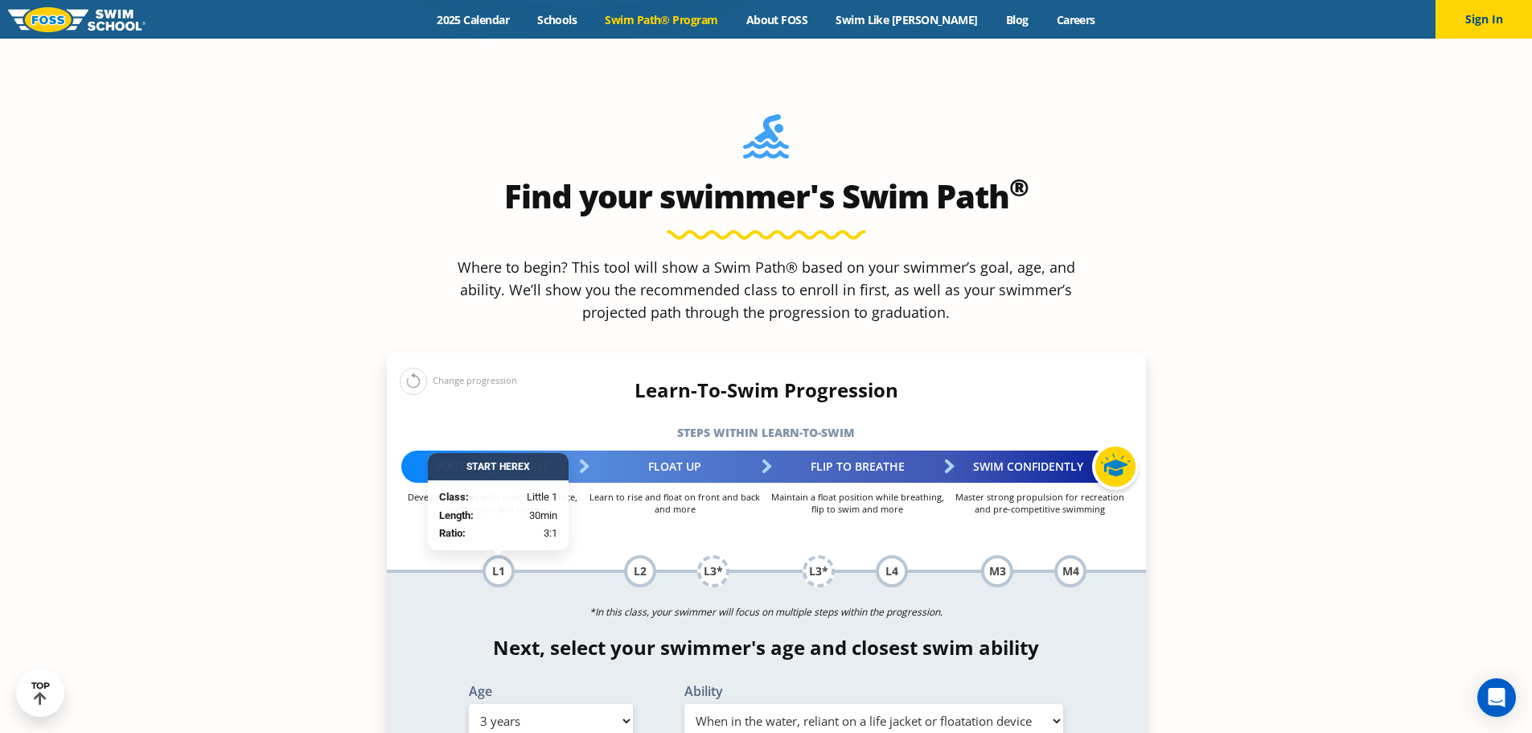
scroll to position [1448, 0]
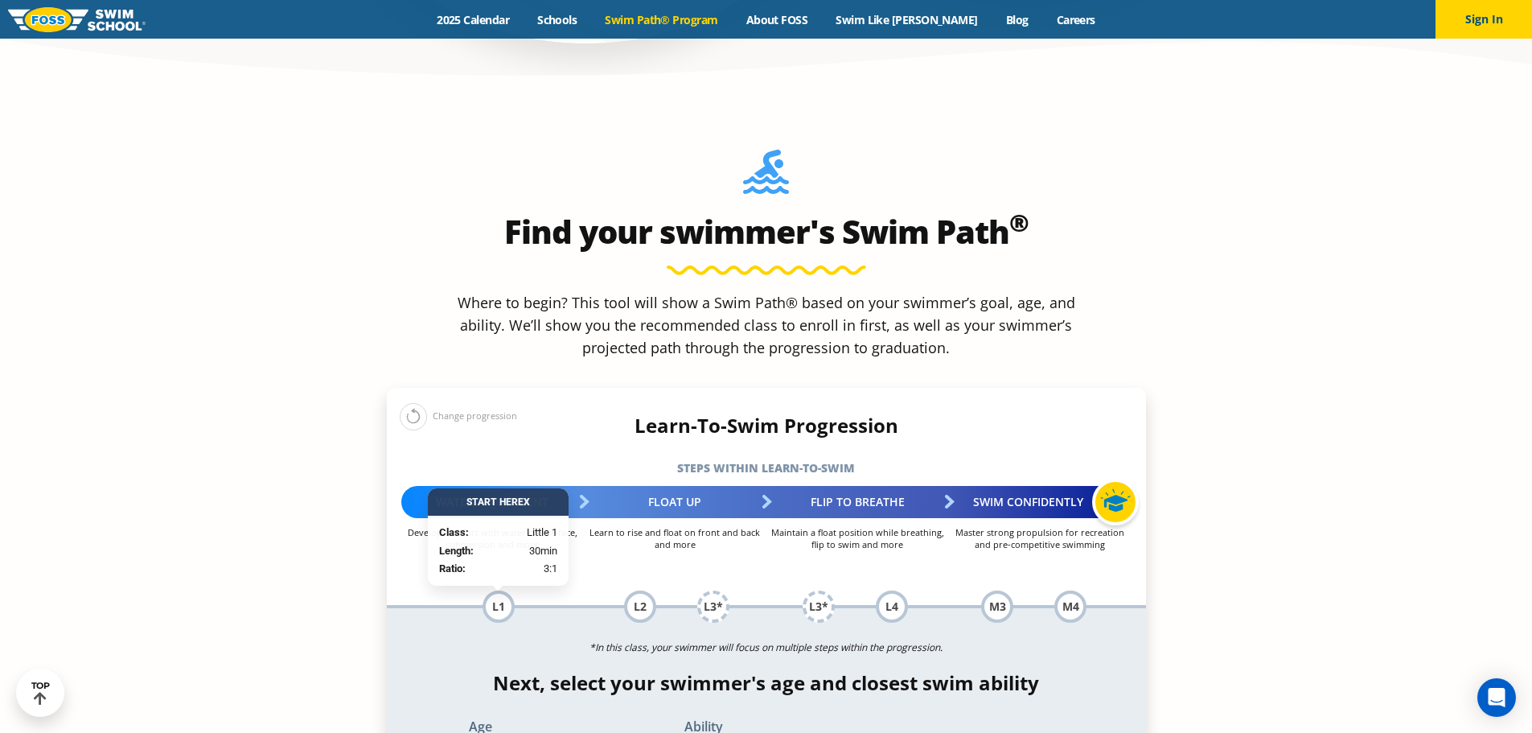
drag, startPoint x: 733, startPoint y: 632, endPoint x: 735, endPoint y: 610, distance: 21.8
select select "3-years-first-in-water-experience"
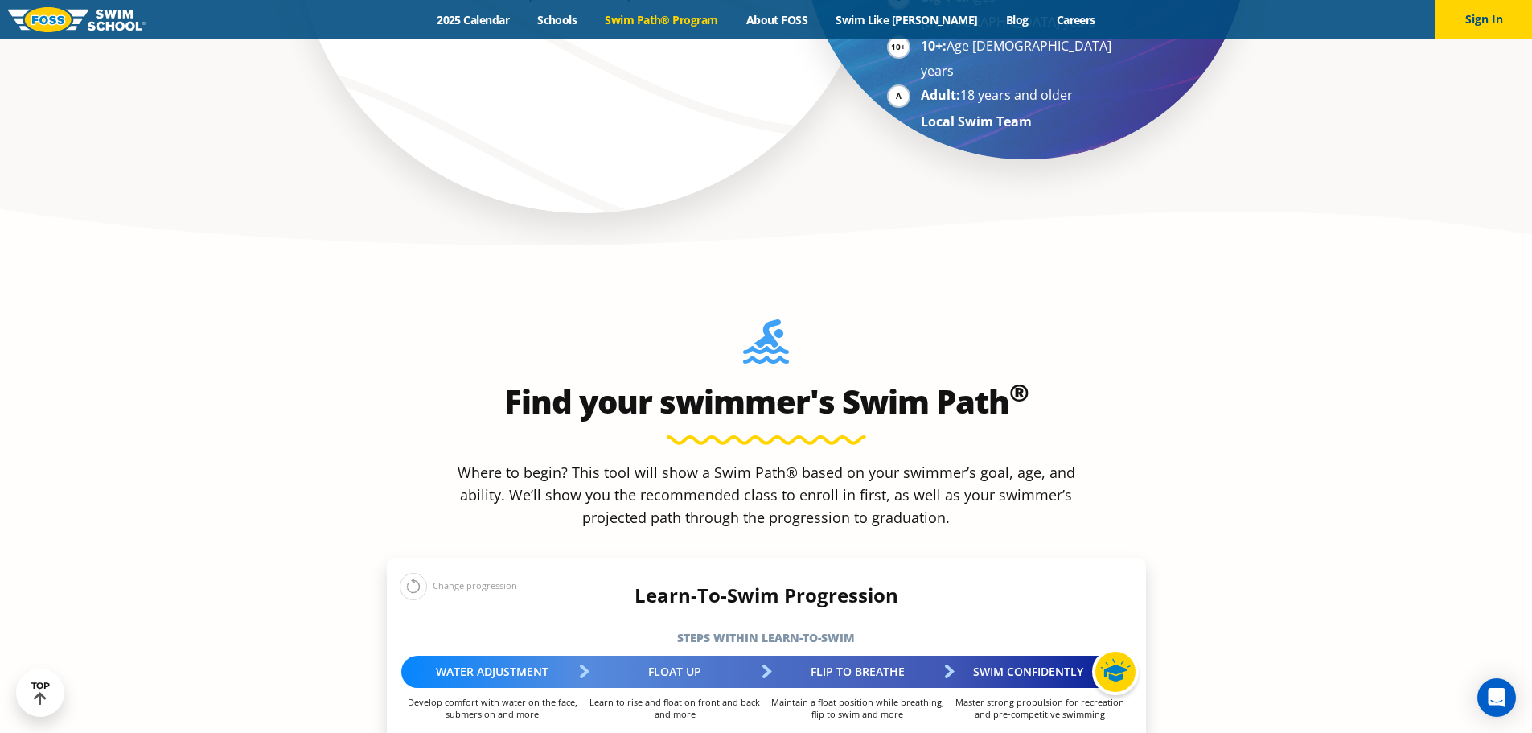
scroll to position [1367, 0]
